Goal: Navigation & Orientation: Find specific page/section

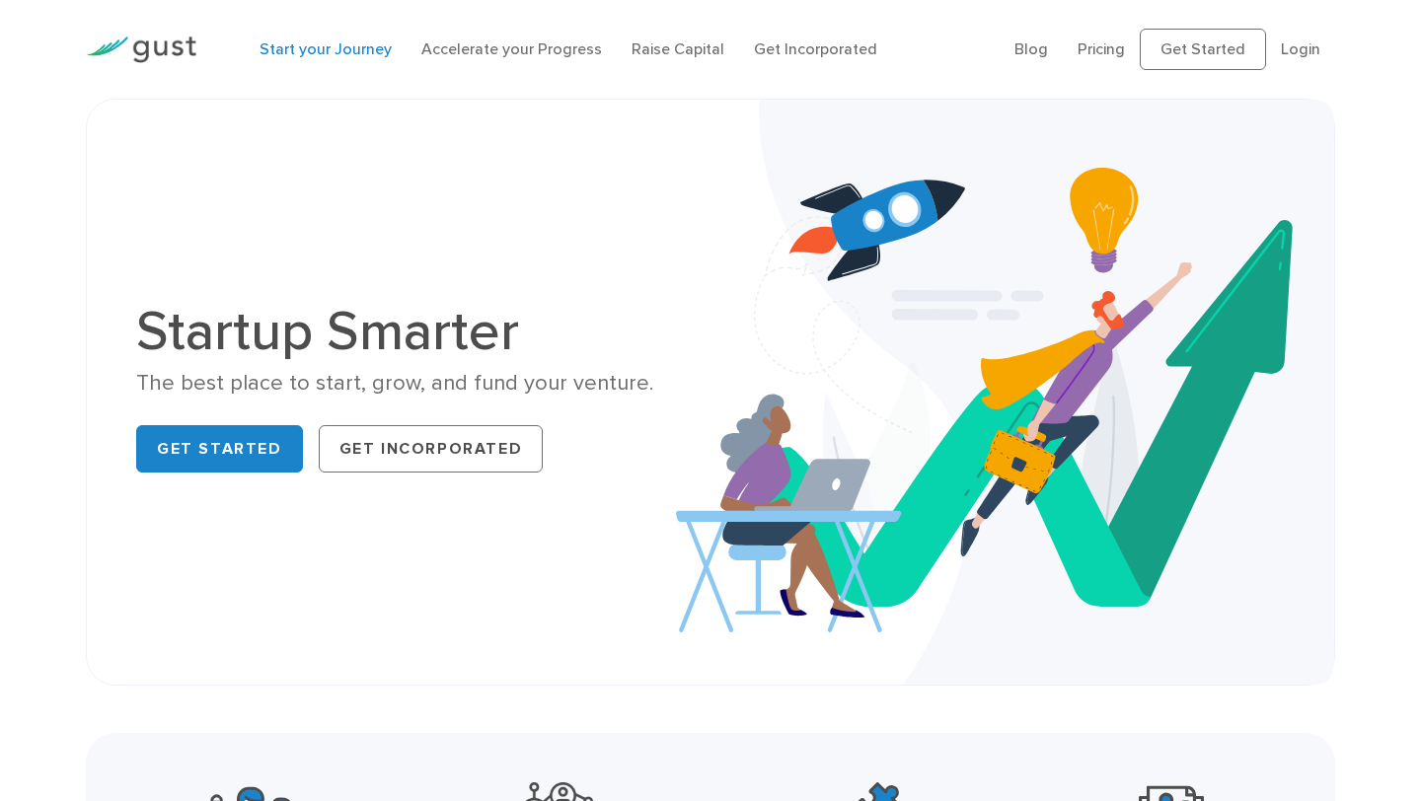
click at [320, 47] on link "Start your Journey" at bounding box center [326, 48] width 132 height 19
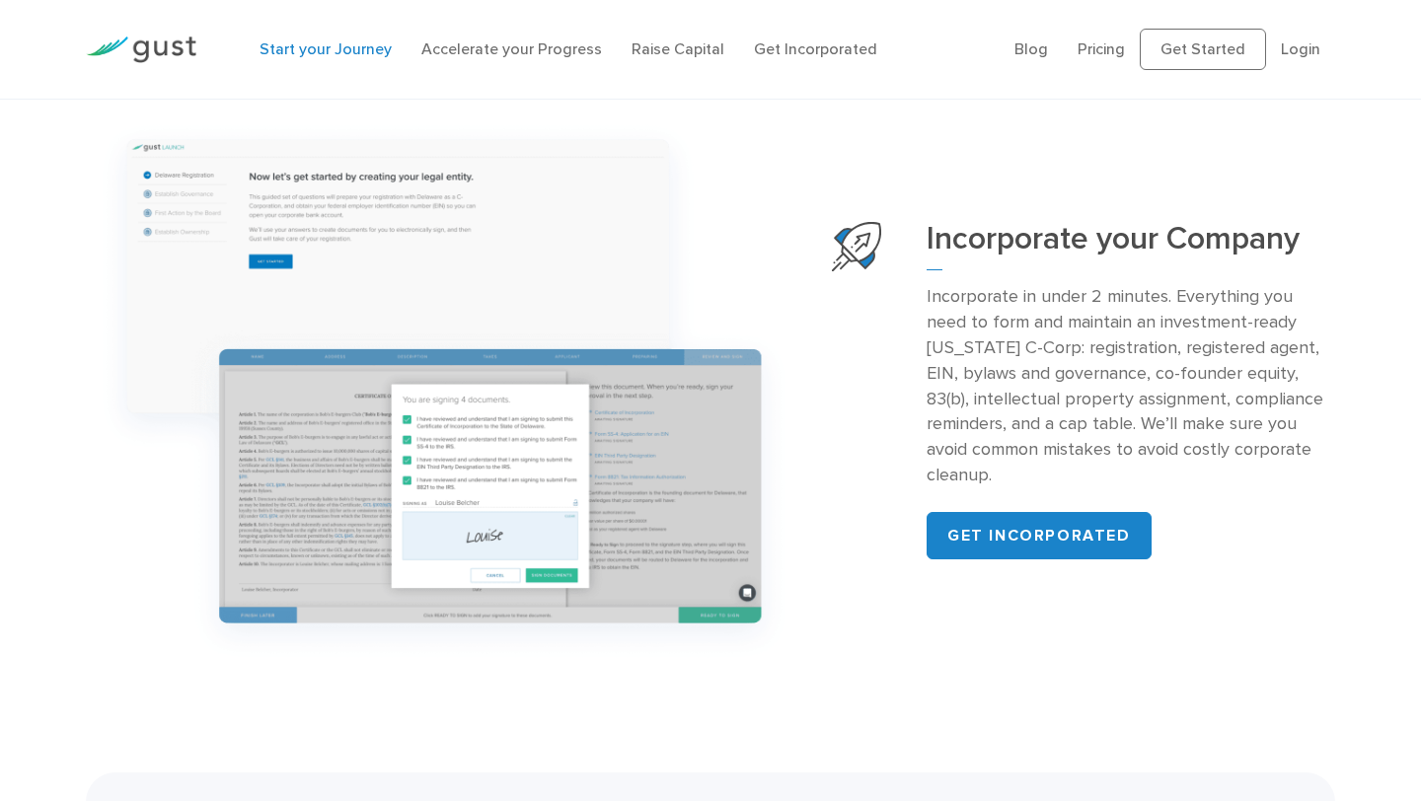
scroll to position [1976, 0]
click at [690, 45] on link "Raise Capital" at bounding box center [678, 48] width 93 height 19
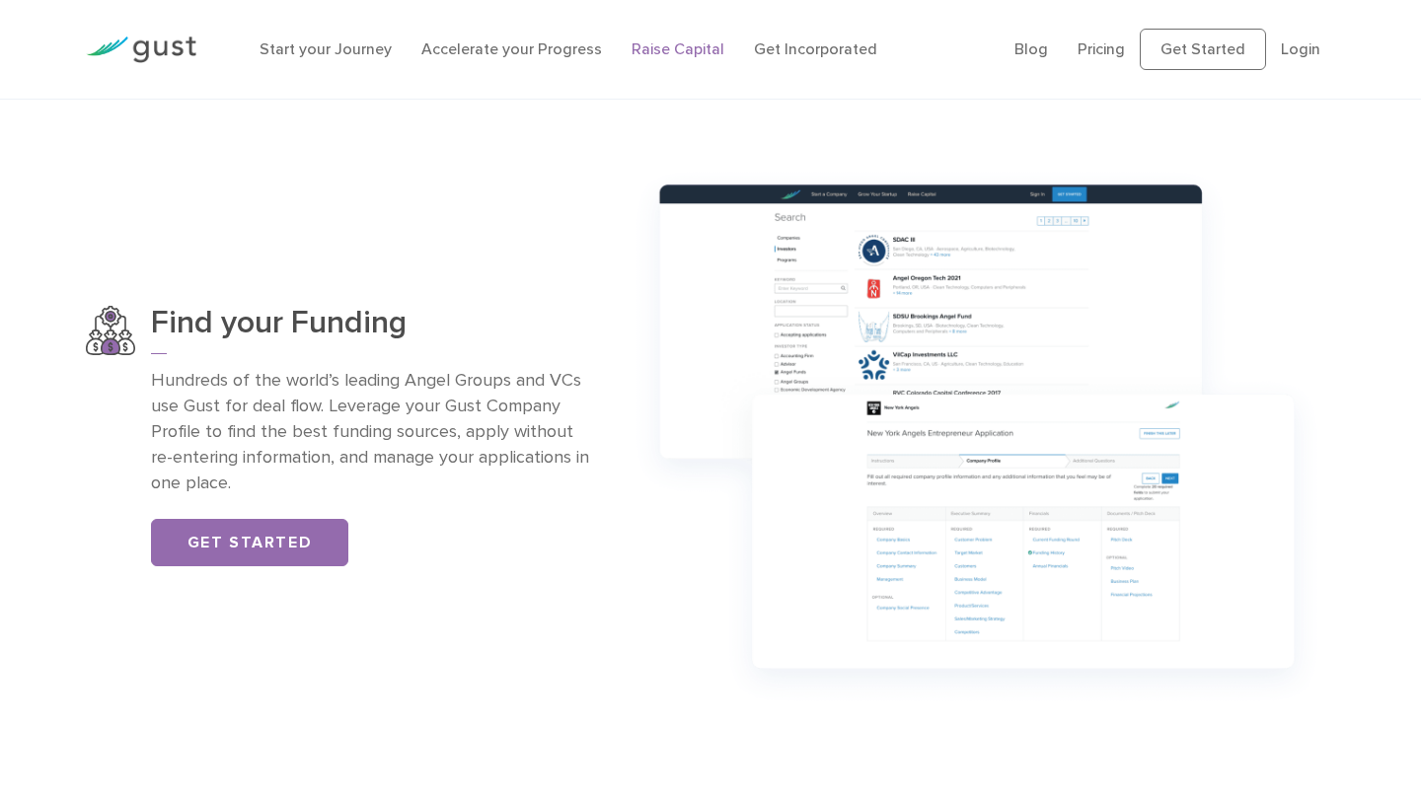
scroll to position [1287, 0]
